Goal: Transaction & Acquisition: Purchase product/service

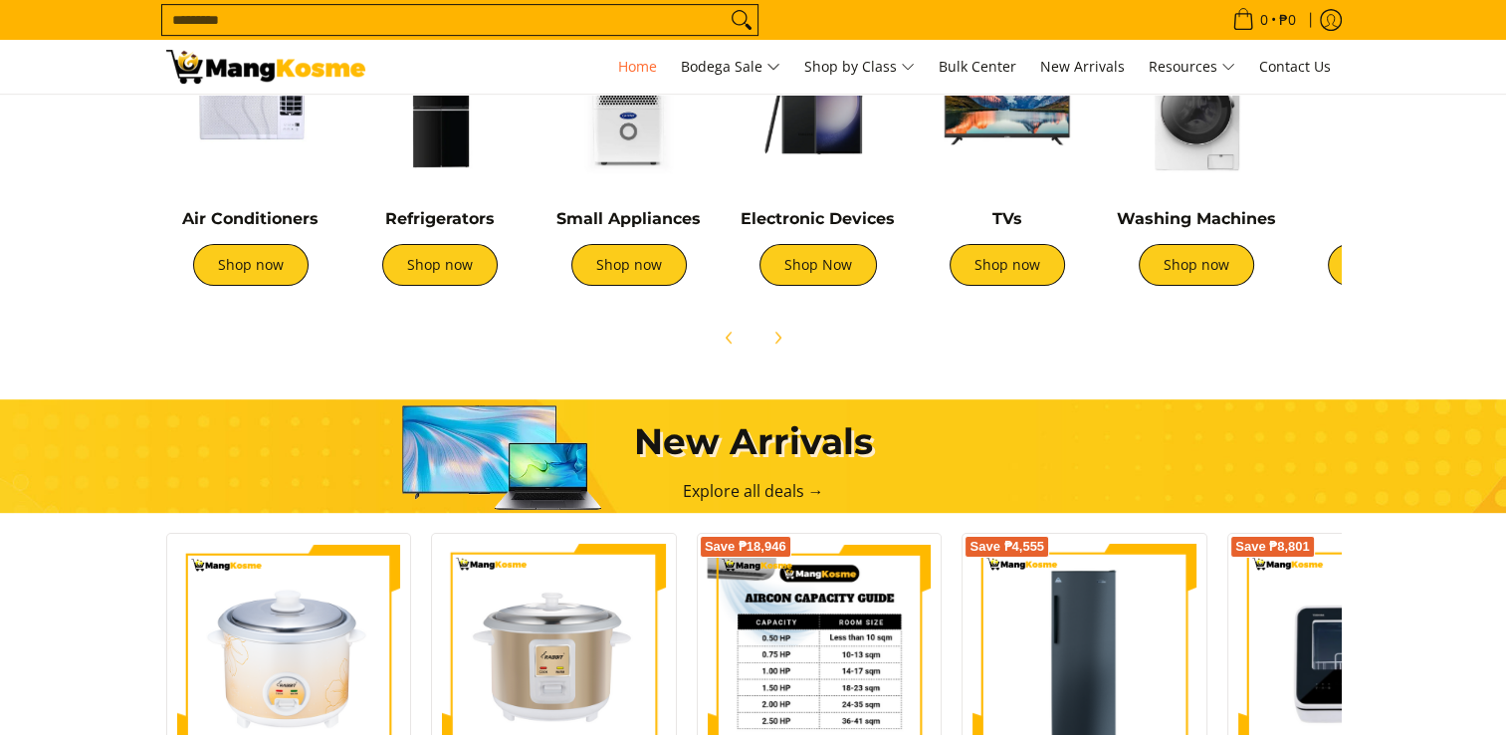
scroll to position [1095, 0]
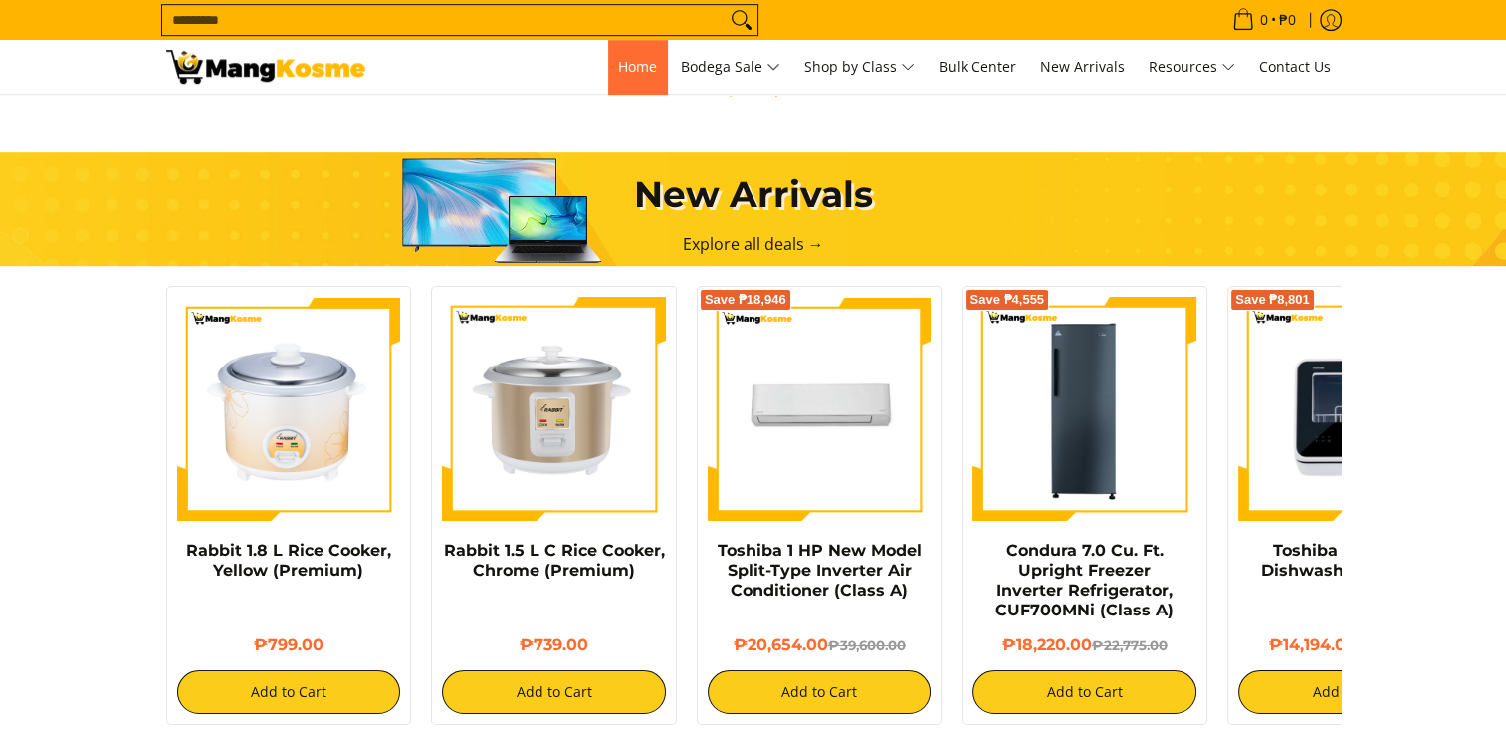
click at [640, 62] on span "Home" at bounding box center [637, 66] width 39 height 19
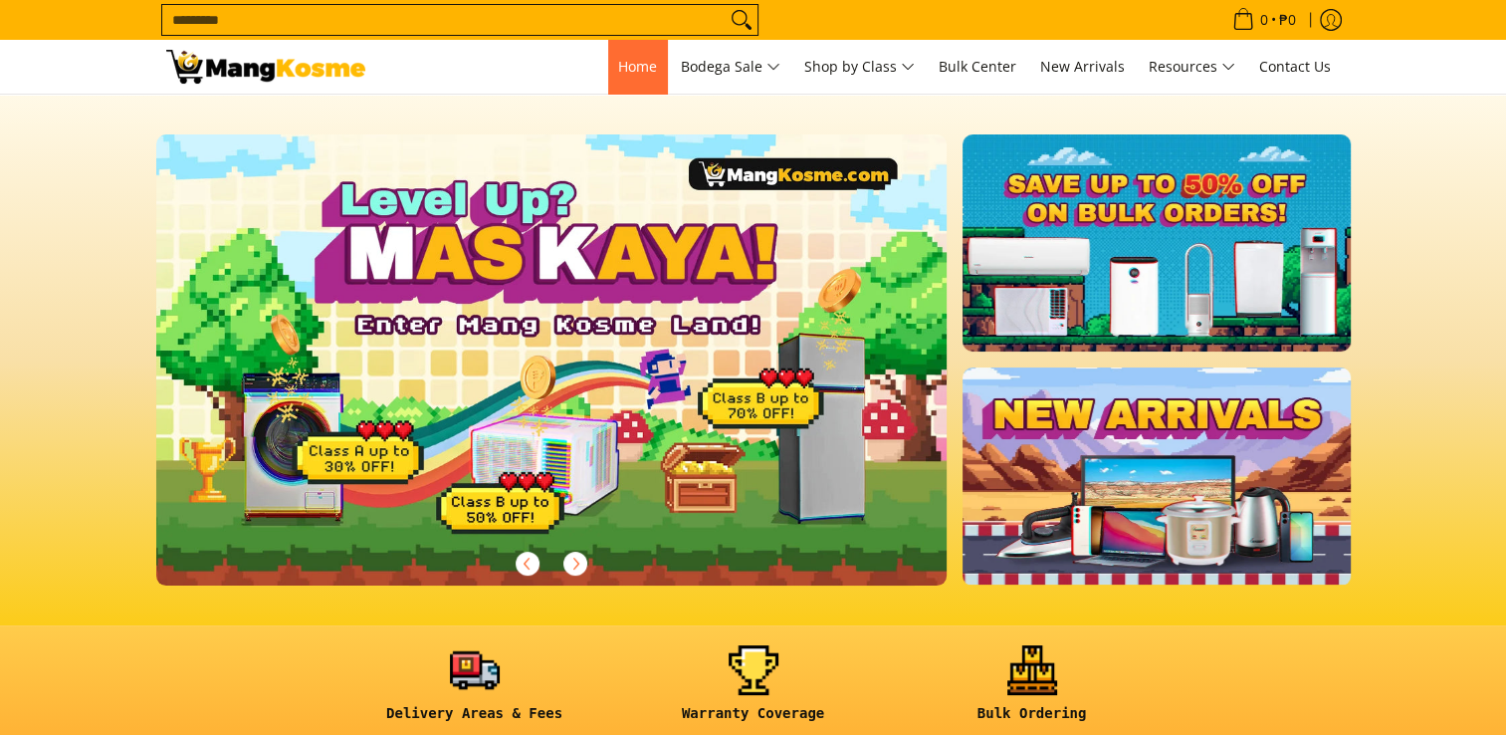
scroll to position [0, 791]
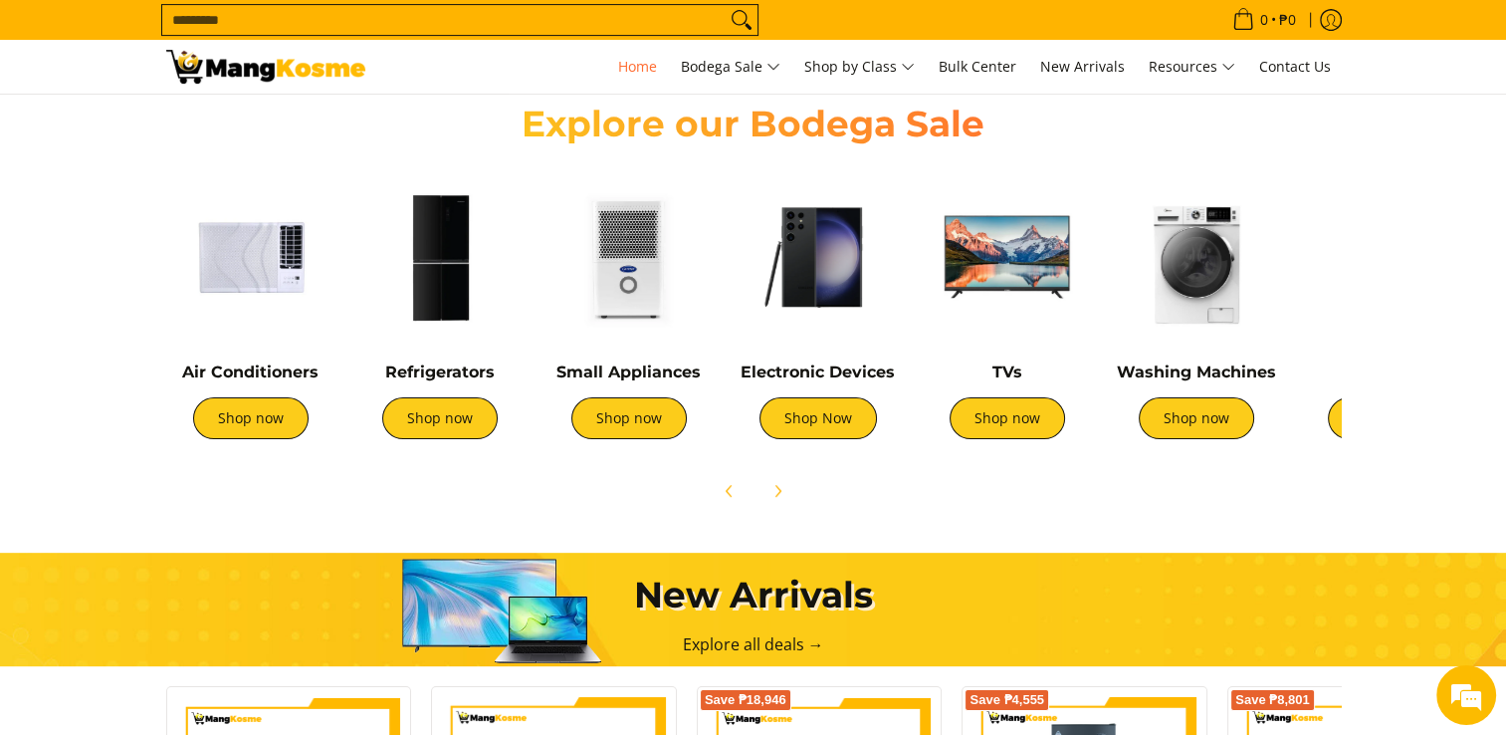
scroll to position [697, 0]
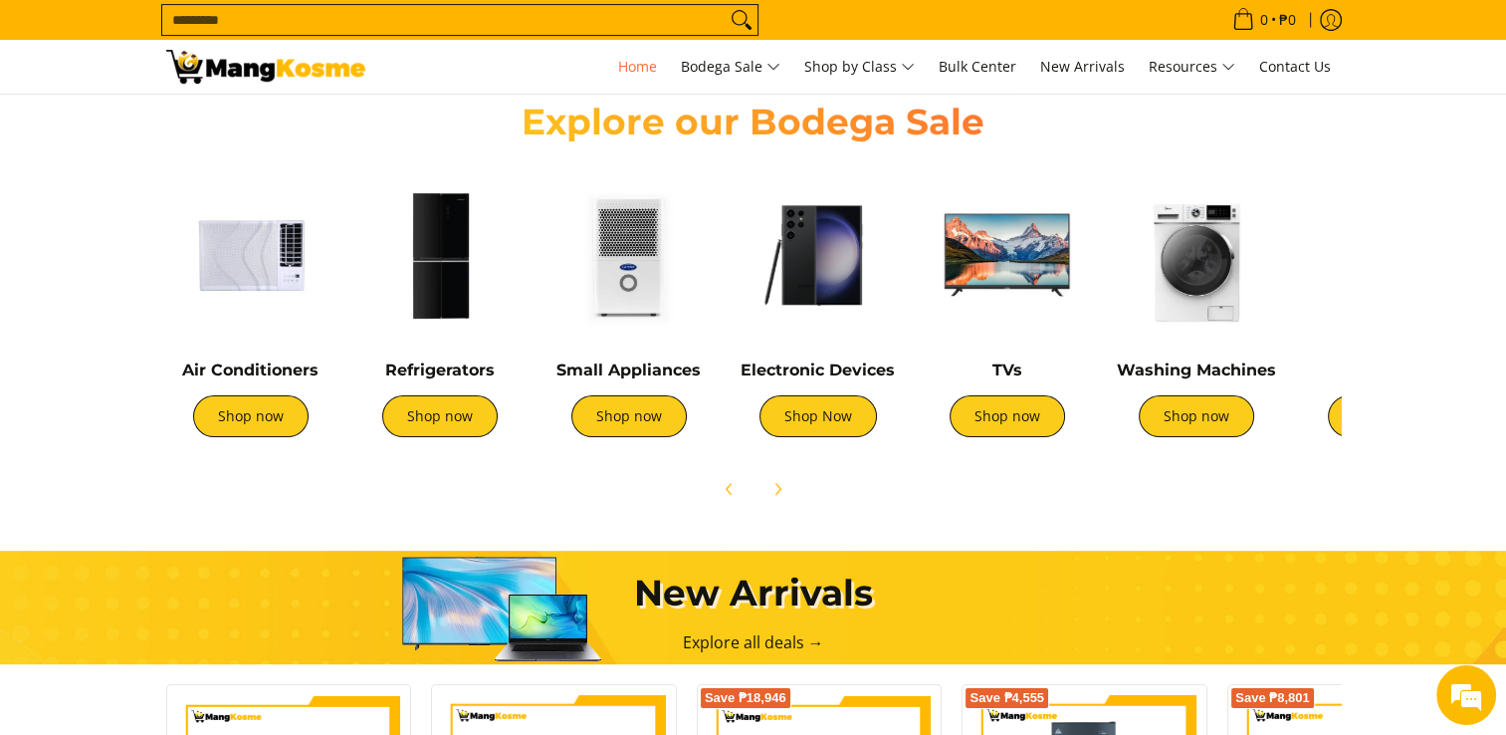
click at [460, 277] on img at bounding box center [439, 254] width 169 height 169
click at [438, 286] on img at bounding box center [439, 254] width 169 height 169
